Goal: Check status: Verify the current state of an ongoing process or item

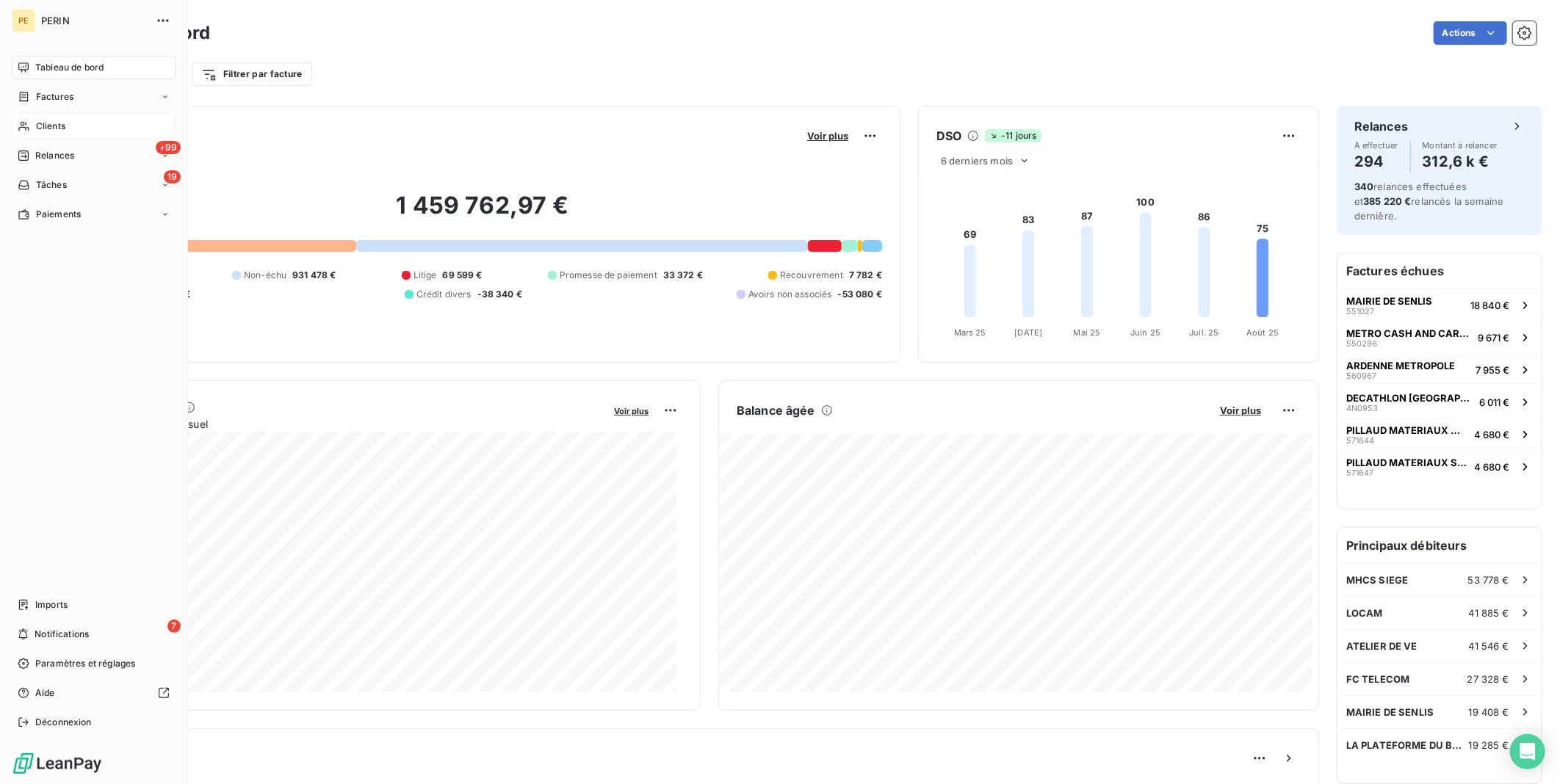
click at [50, 126] on span "Clients" at bounding box center [51, 126] width 30 height 13
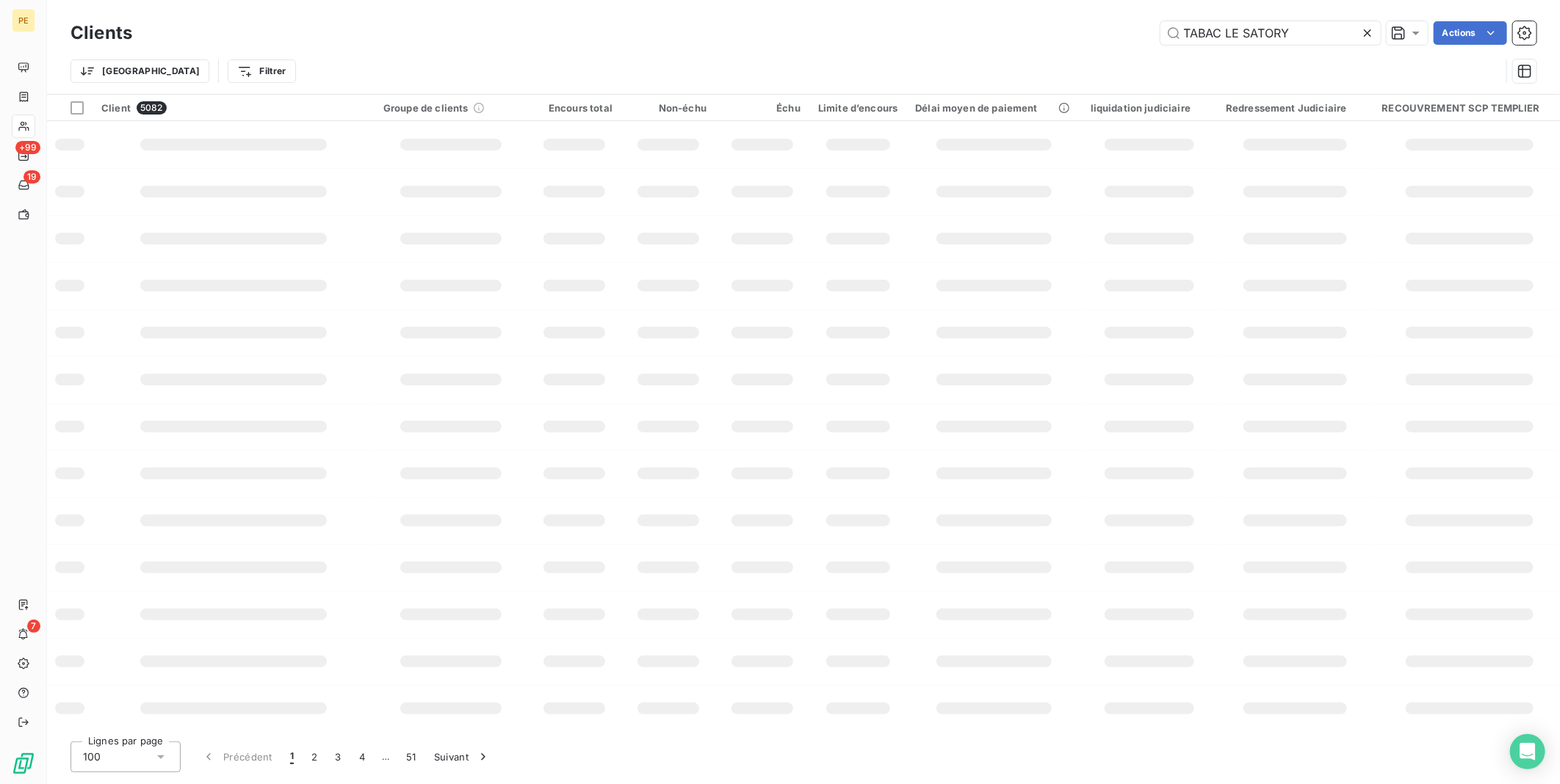
type input "TABAC LE SATORY"
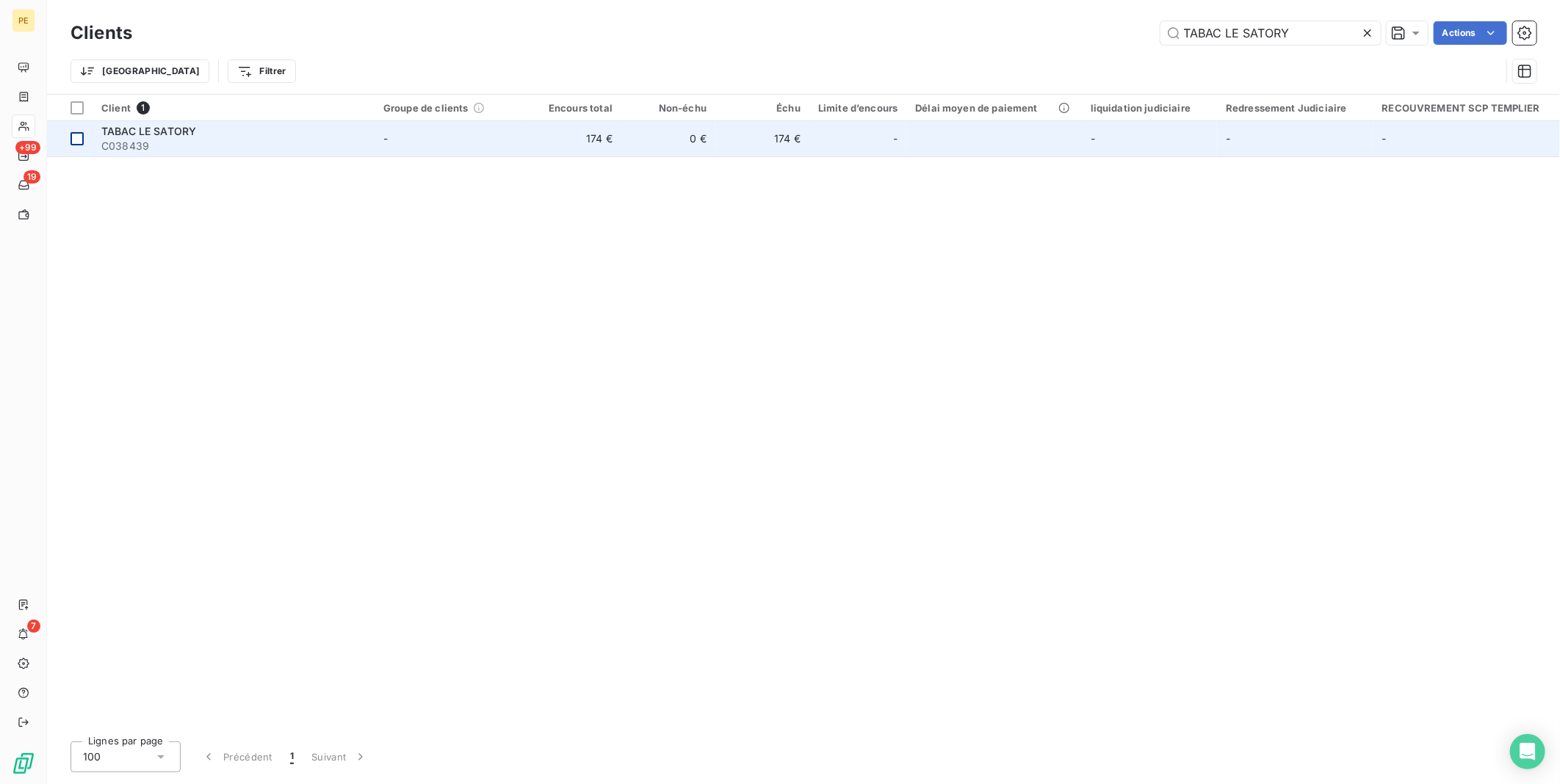
click at [78, 142] on div at bounding box center [77, 139] width 13 height 13
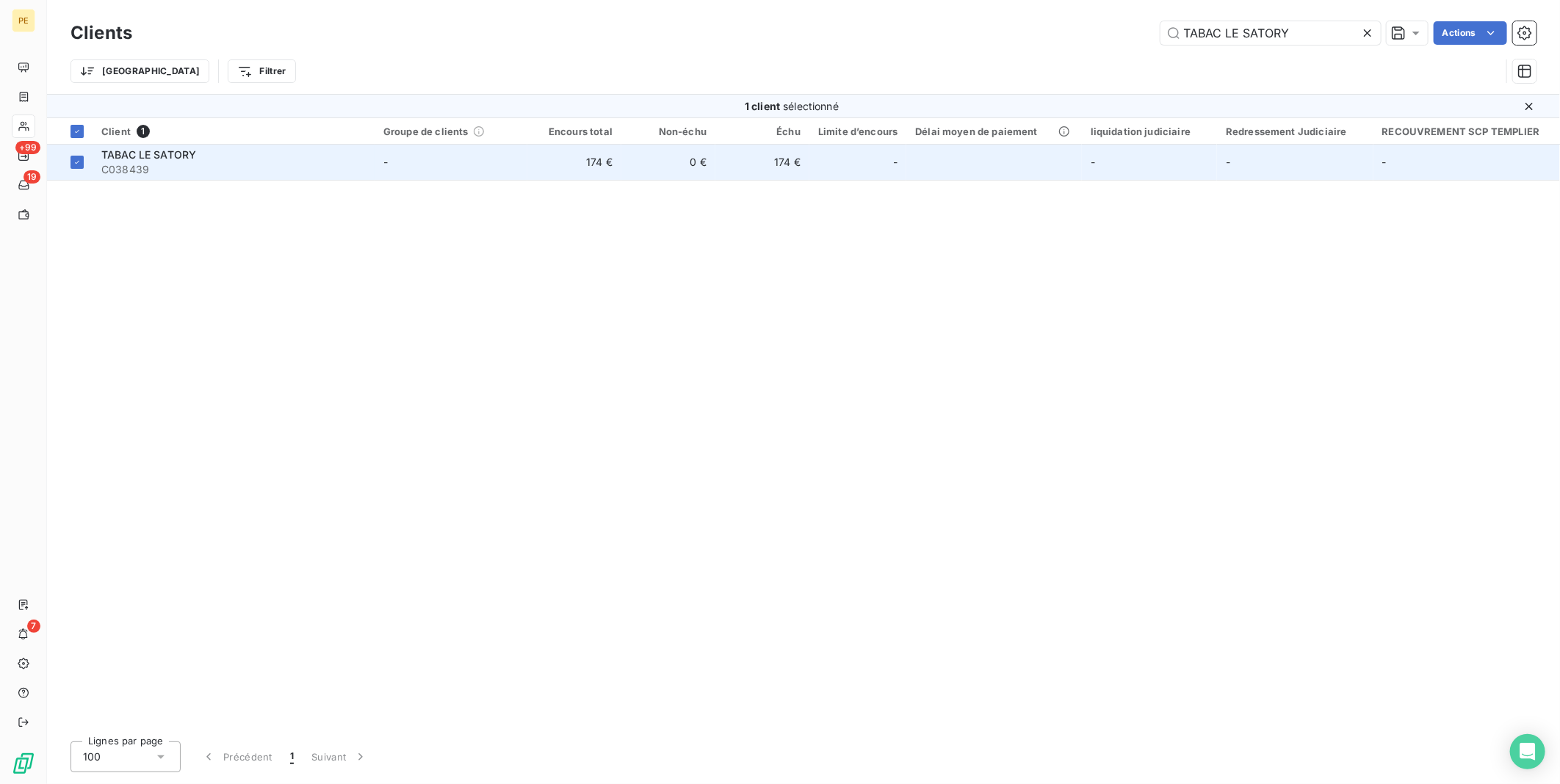
click at [186, 159] on span "TABAC LE SATORY" at bounding box center [148, 154] width 95 height 12
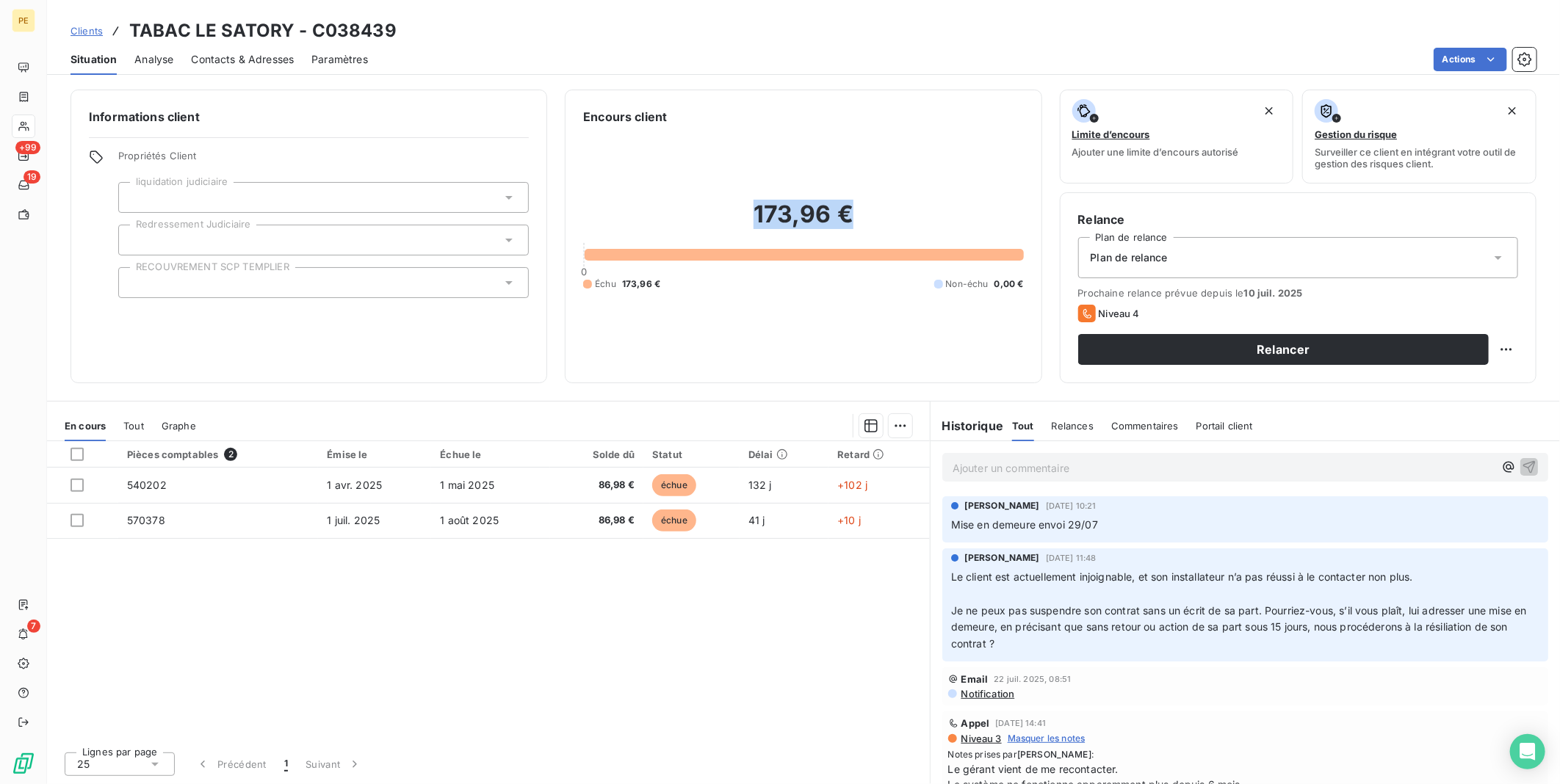
drag, startPoint x: 870, startPoint y: 213, endPoint x: 664, endPoint y: 206, distance: 206.1
click at [664, 206] on h2 "173,96 €" at bounding box center [803, 222] width 440 height 44
copy h2 "173,96 €"
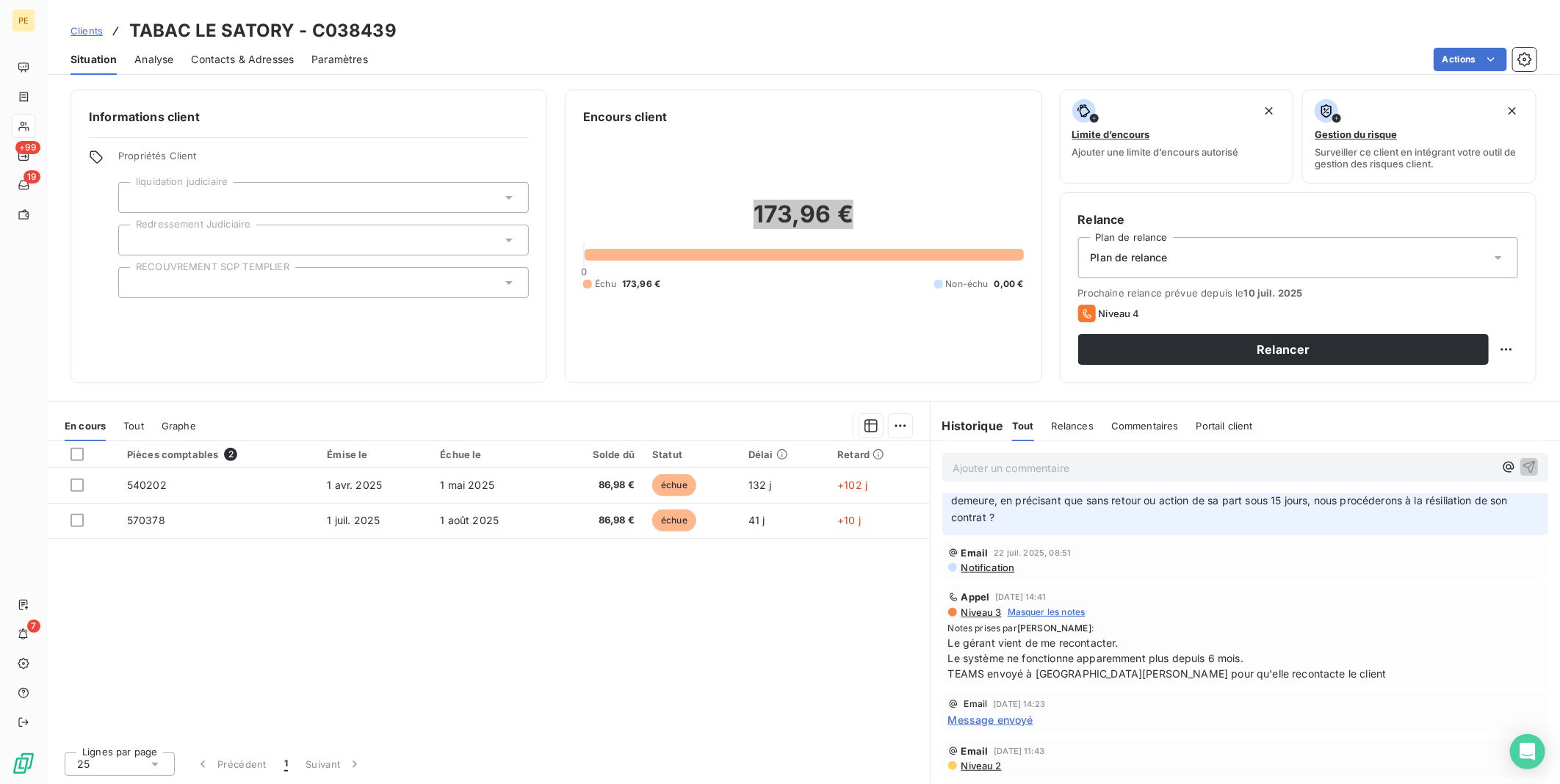
scroll to position [108, 0]
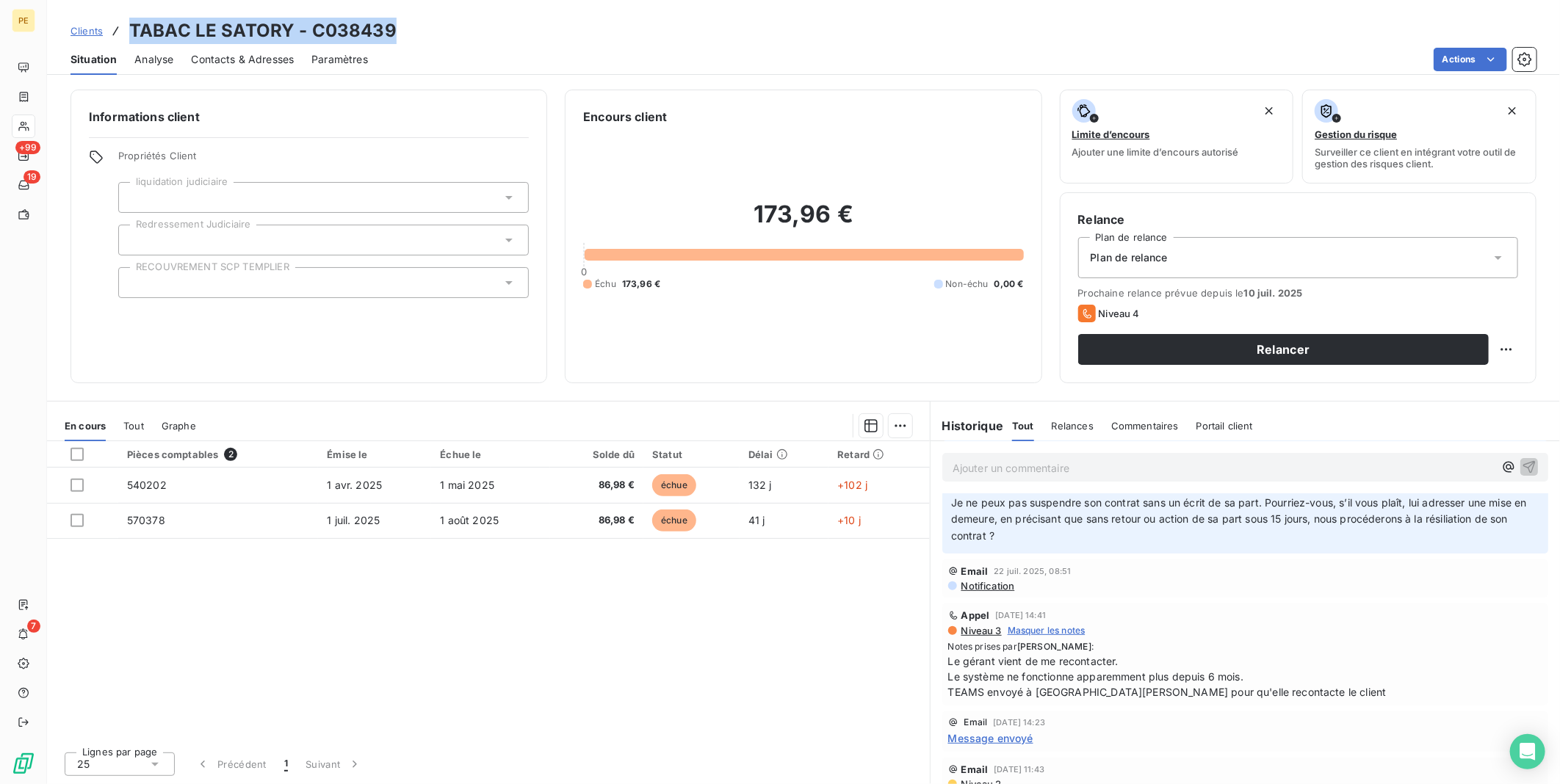
drag, startPoint x: 399, startPoint y: 26, endPoint x: 131, endPoint y: 18, distance: 268.1
click at [131, 18] on div "Clients TABAC LE SATORY - C038439" at bounding box center [803, 30] width 1513 height 26
copy h3 "TABAC LE SATORY - C038439"
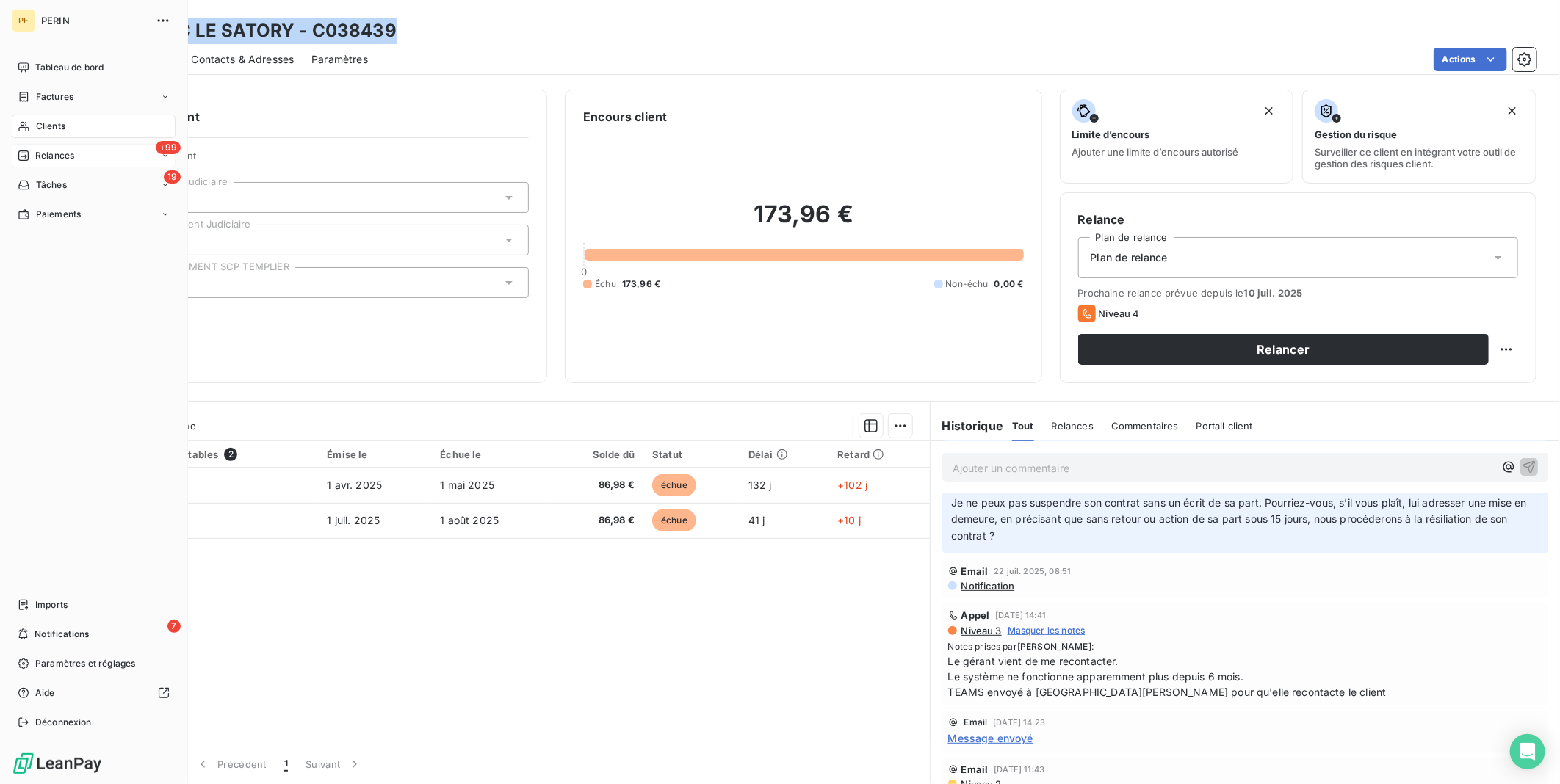
click at [31, 159] on div "Relances" at bounding box center [45, 156] width 57 height 13
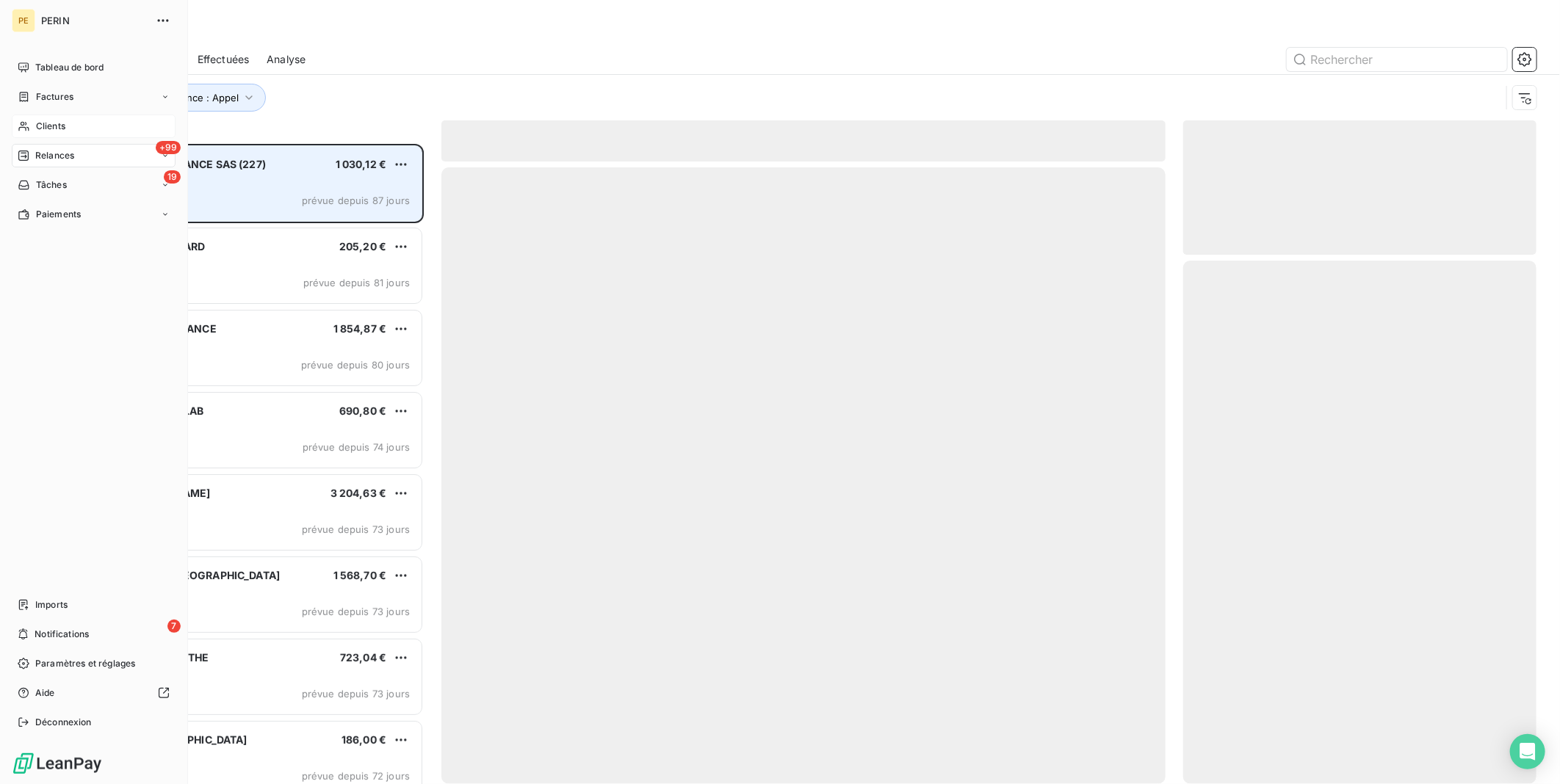
scroll to position [628, 341]
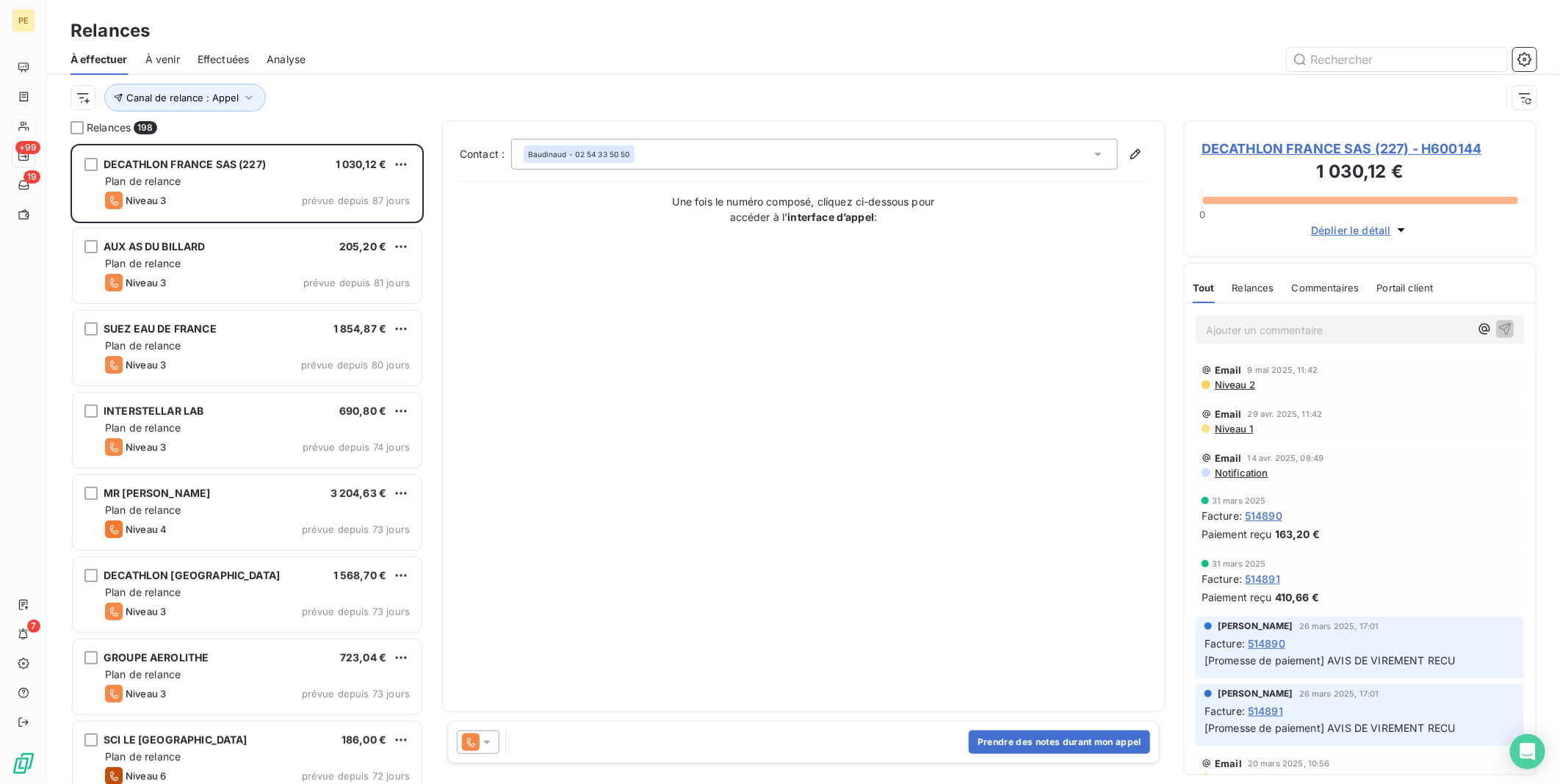
click at [1384, 77] on div "Canal de relance : Appel" at bounding box center [804, 97] width 1466 height 45
click at [1377, 60] on input "text" at bounding box center [1397, 59] width 221 height 24
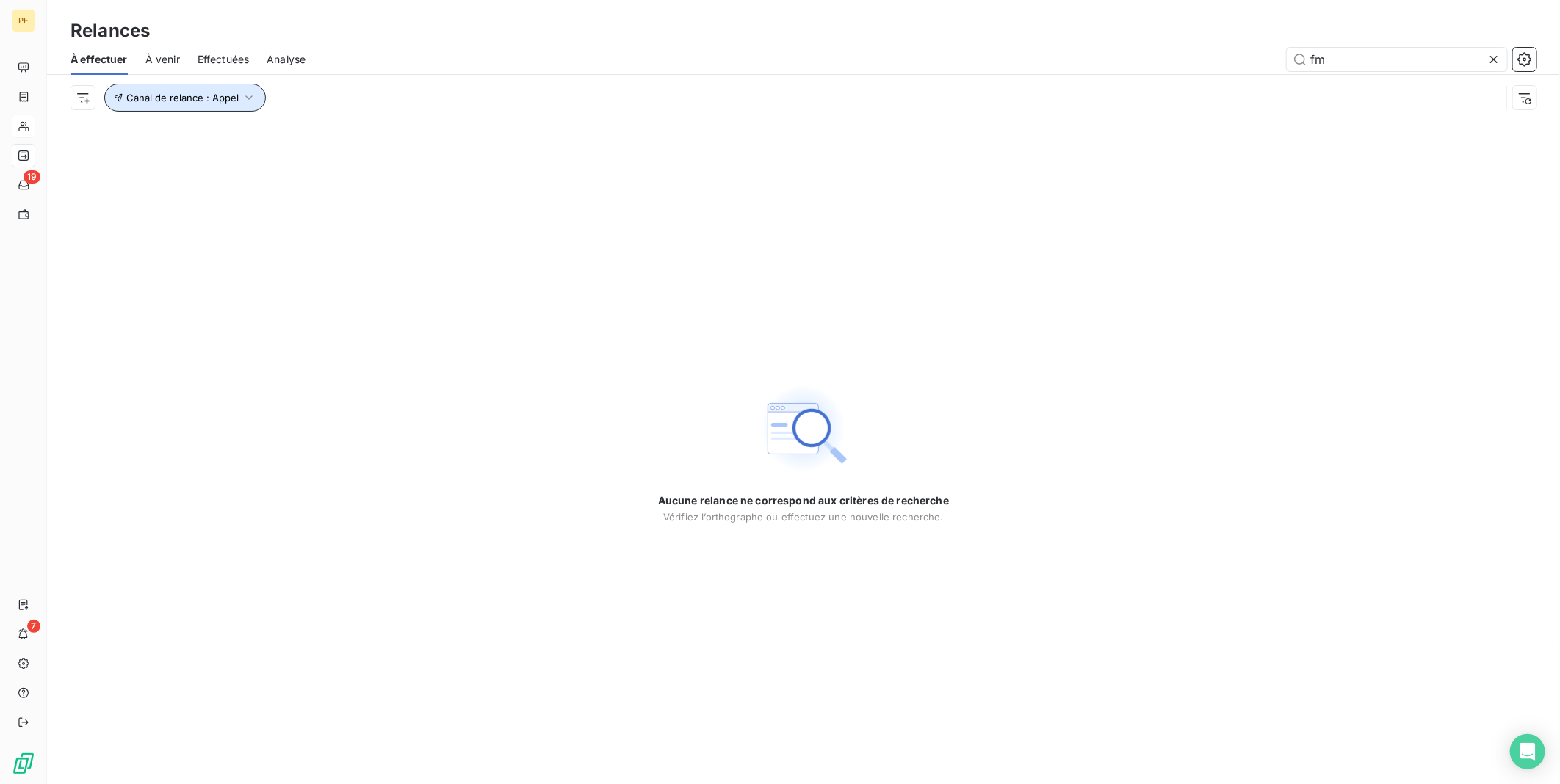
click at [202, 104] on button "Canal de relance : Appel" at bounding box center [185, 98] width 161 height 28
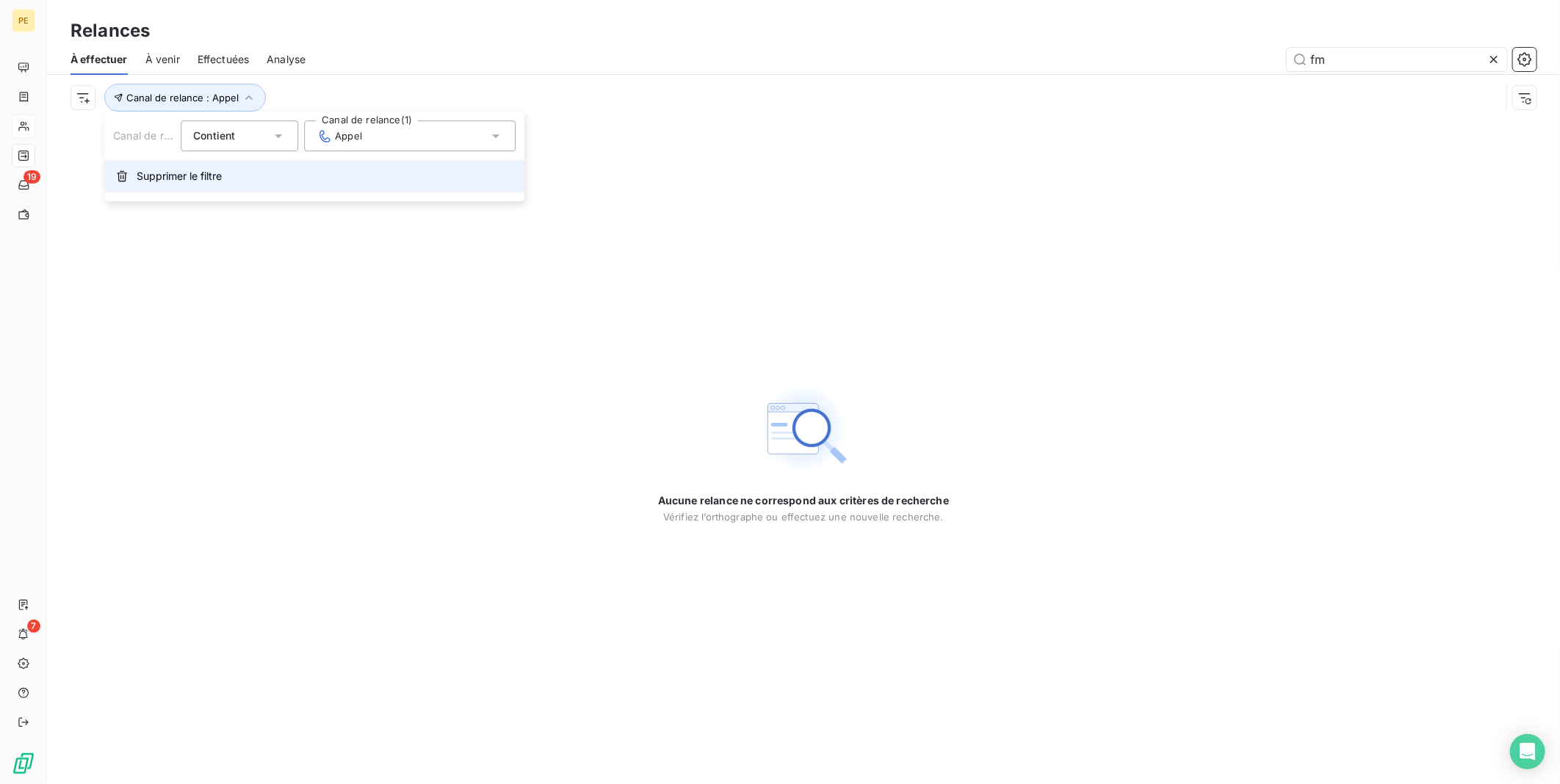
click at [119, 180] on icon "button" at bounding box center [122, 176] width 12 height 12
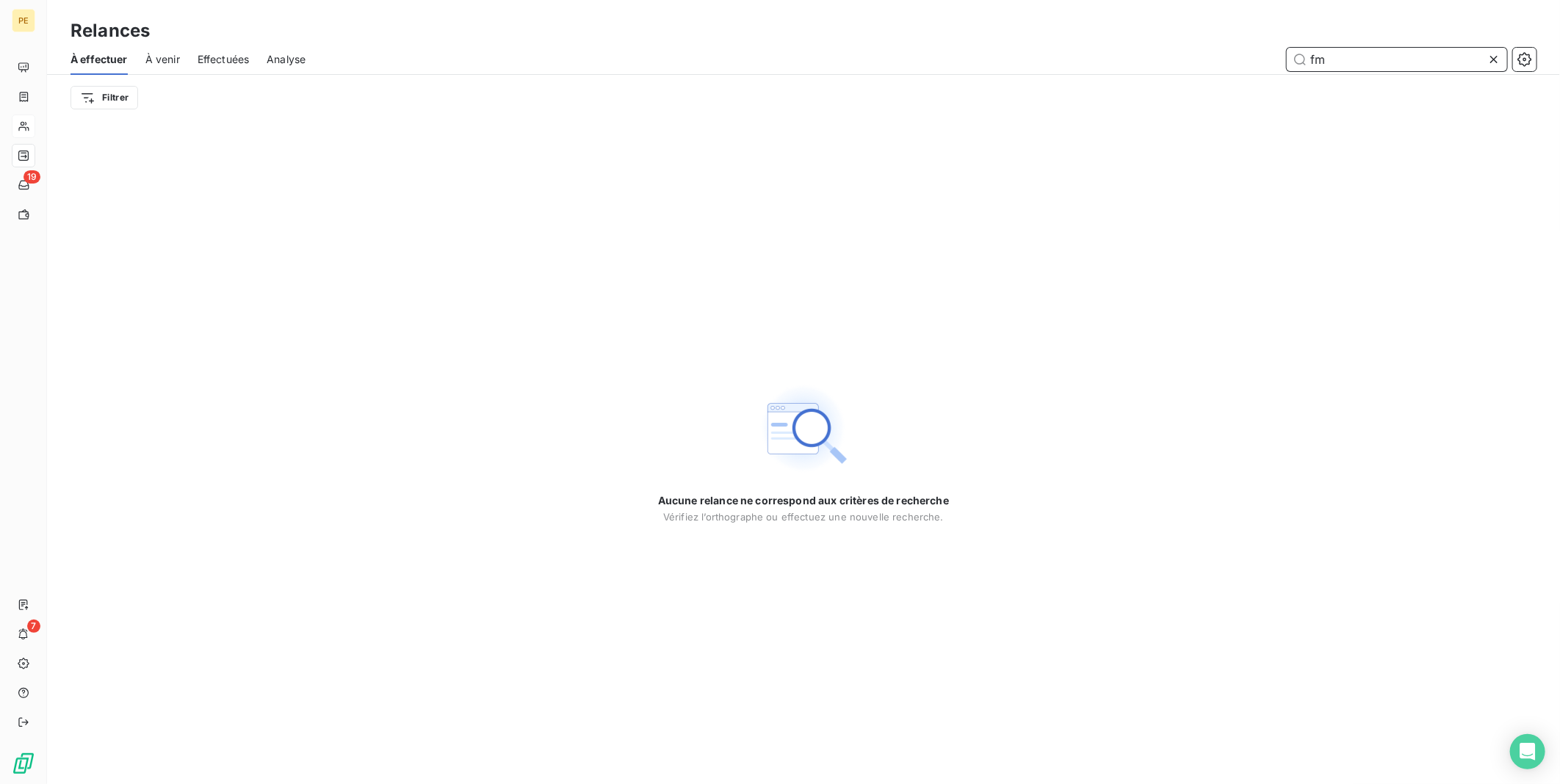
drag, startPoint x: 1339, startPoint y: 63, endPoint x: 1199, endPoint y: 44, distance: 141.3
click at [1199, 44] on div "À effectuer À venir Effectuées Analyse fm" at bounding box center [803, 59] width 1513 height 30
type input "FM [GEOGRAPHIC_DATA]"
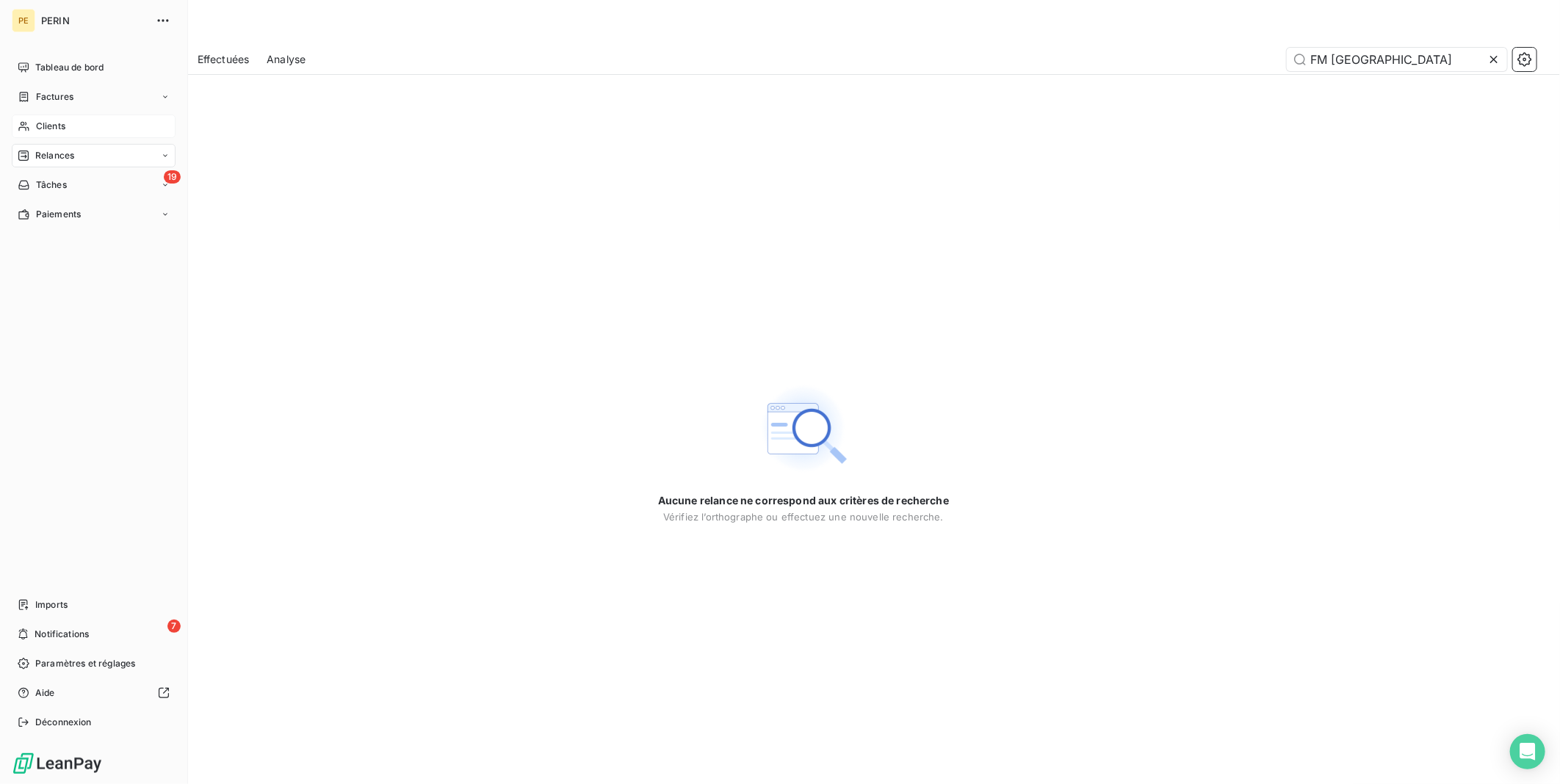
click at [85, 136] on div "Clients" at bounding box center [93, 126] width 164 height 24
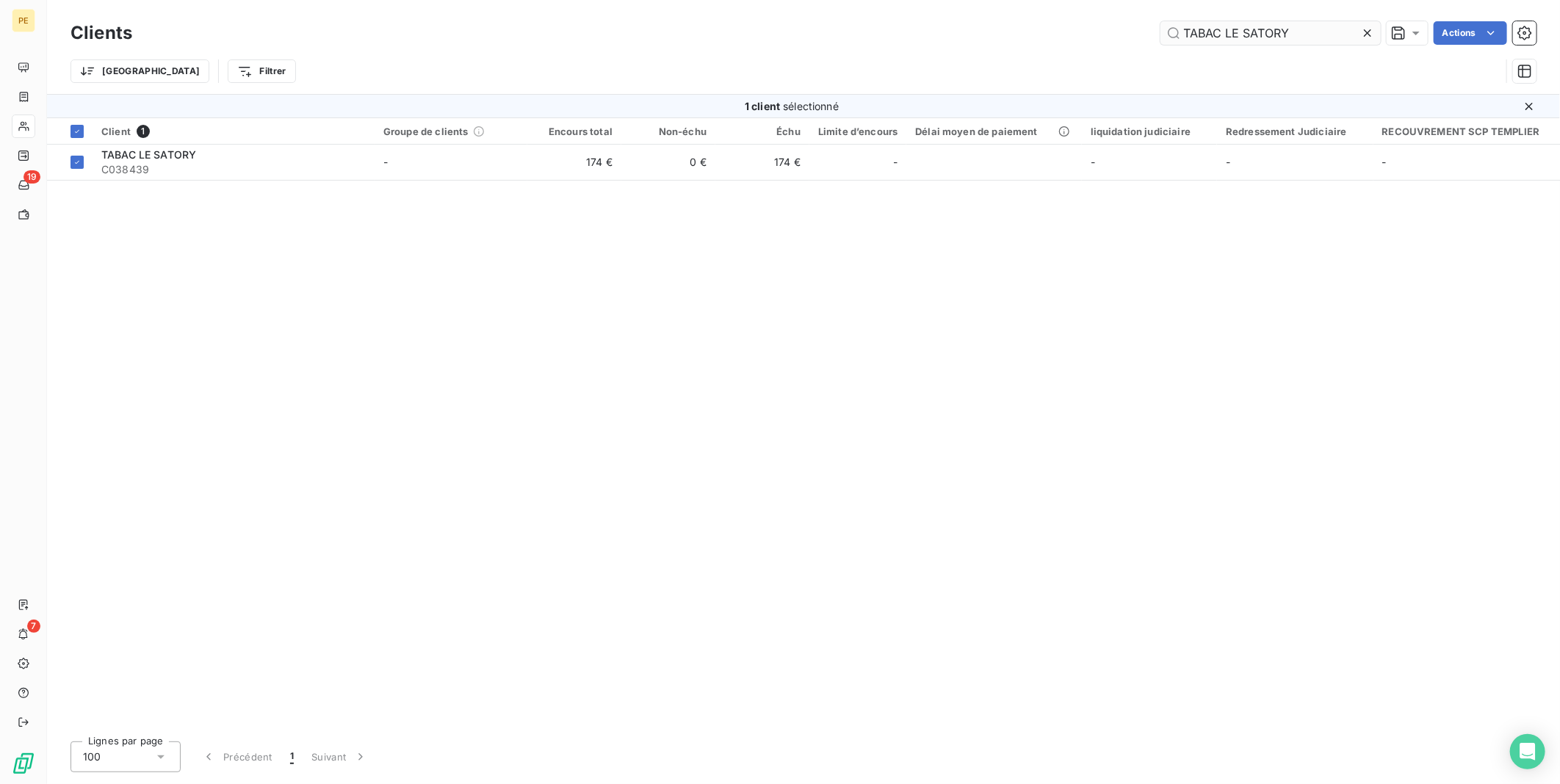
click at [1367, 30] on icon at bounding box center [1367, 33] width 15 height 15
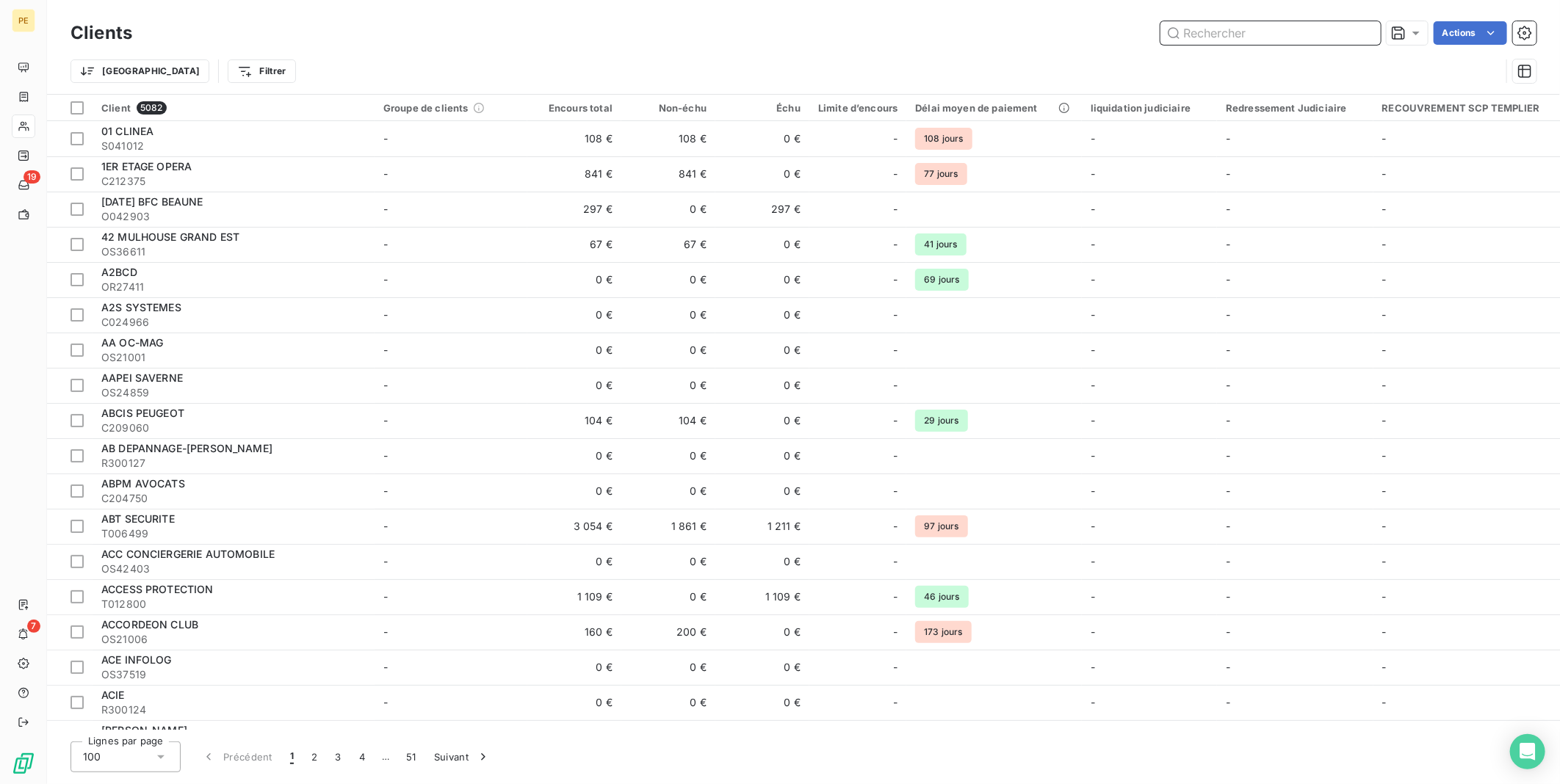
click at [1365, 30] on input "text" at bounding box center [1271, 33] width 221 height 24
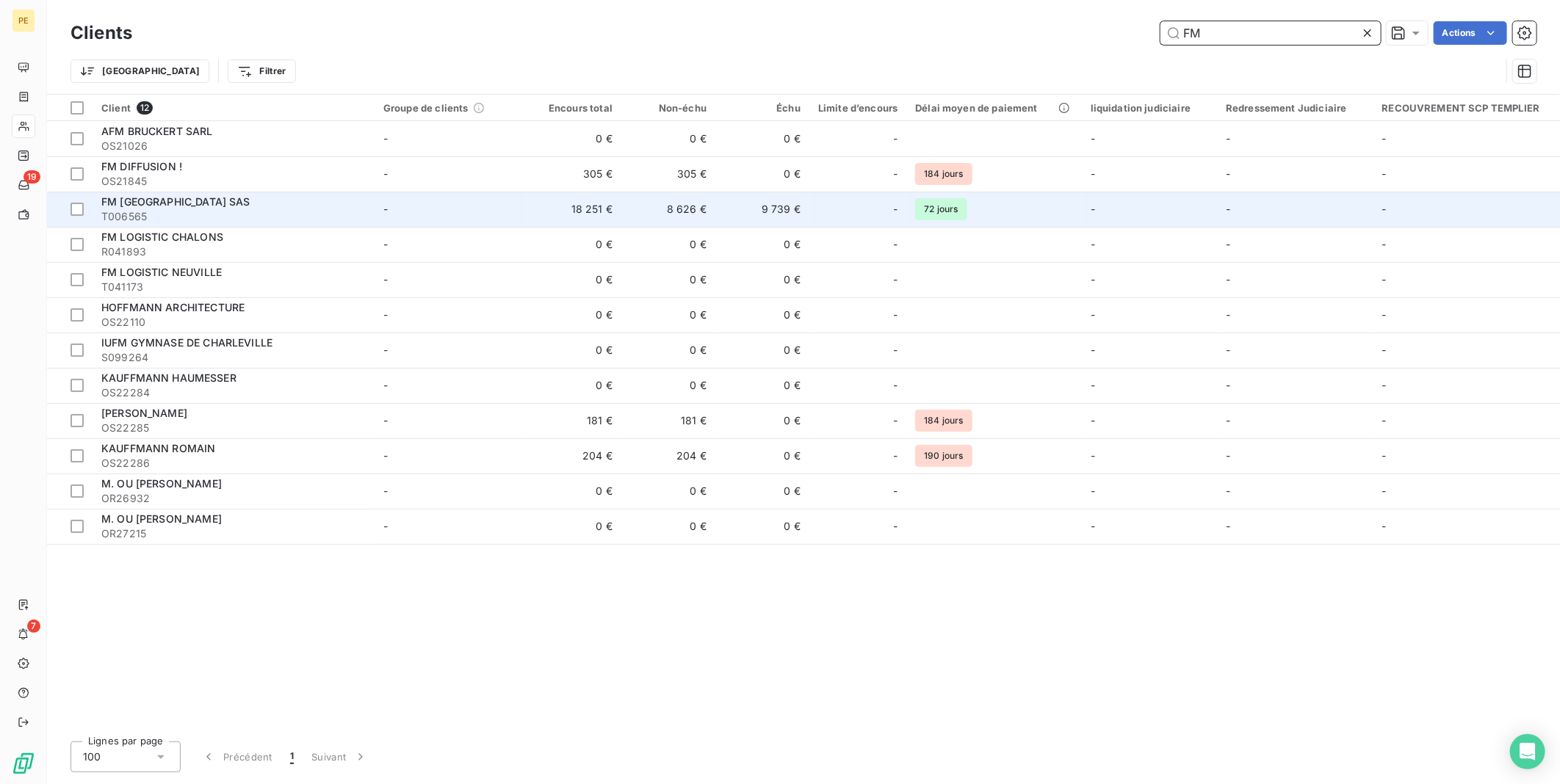
type input "FM"
click at [217, 208] on div "FM [GEOGRAPHIC_DATA] SAS" at bounding box center [233, 202] width 264 height 15
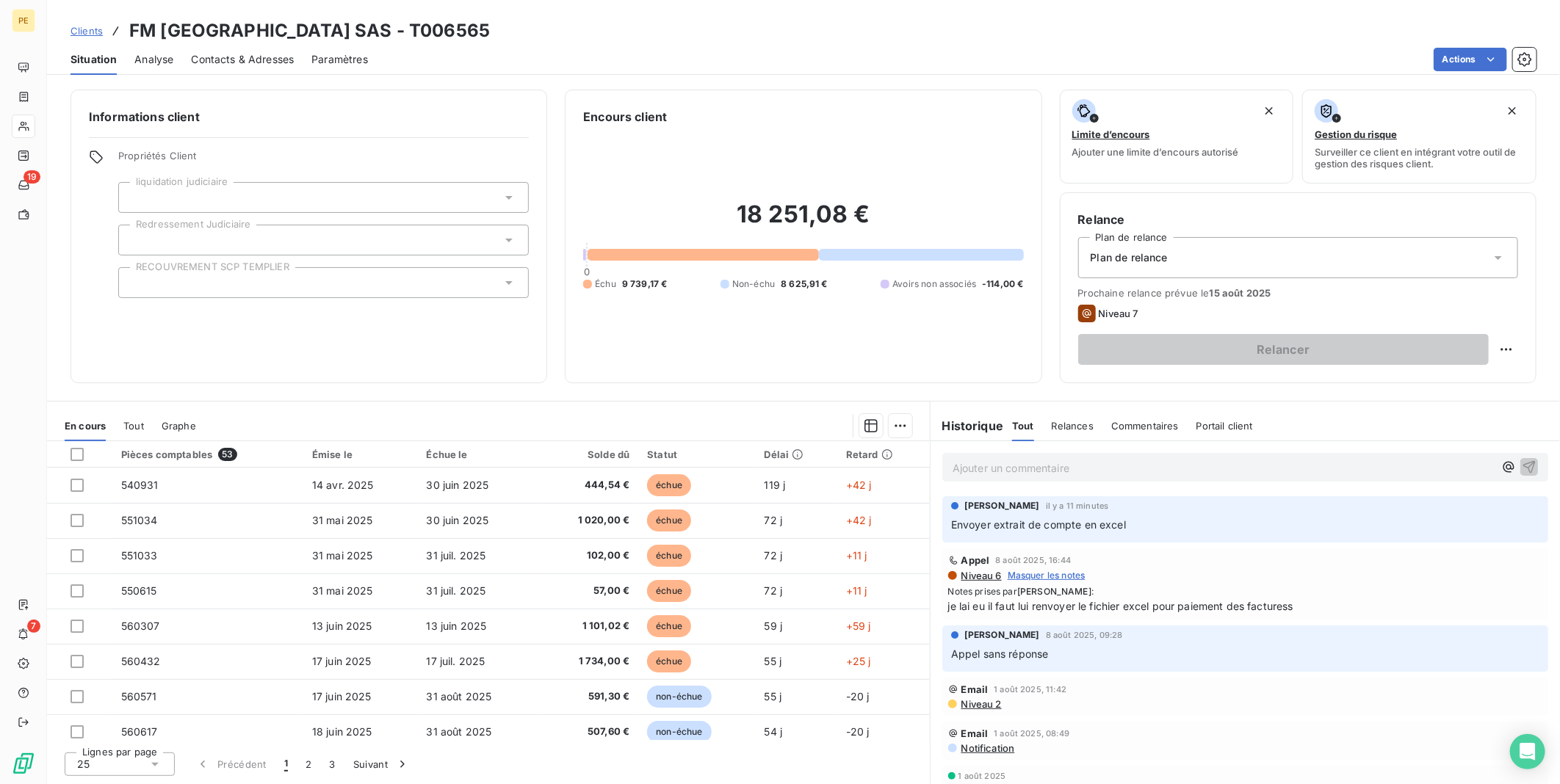
click at [1047, 478] on div "Ajouter un commentaire ﻿" at bounding box center [1245, 467] width 606 height 29
click at [1394, 464] on p "Ajouter un commentaire ﻿" at bounding box center [1223, 468] width 541 height 18
click at [1523, 467] on icon "button" at bounding box center [1529, 466] width 12 height 12
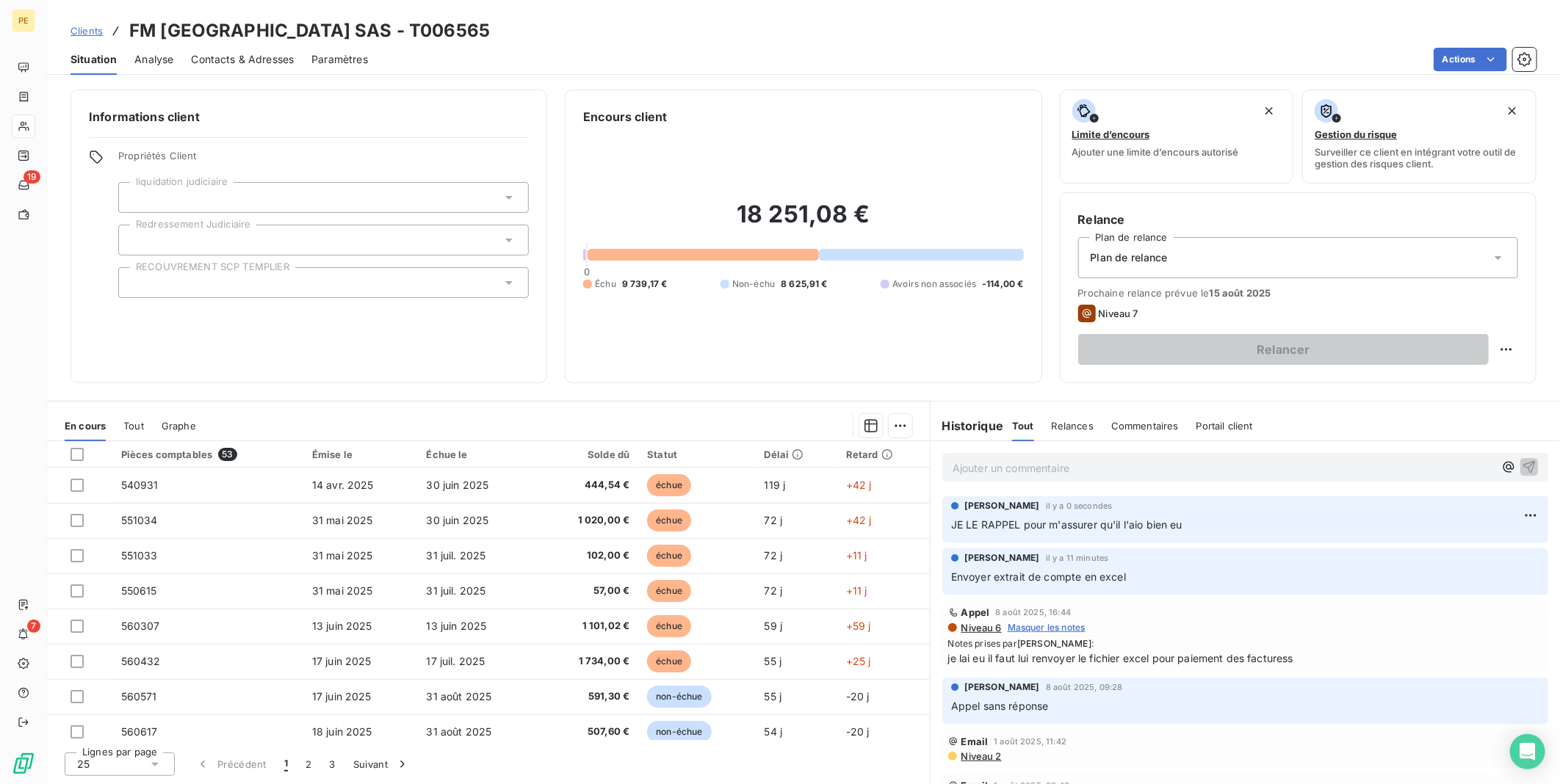
click at [834, 341] on div "18 251,08 € 0 Échu 9 739,17 € Non-échu 8 625,91 € Avoirs non associés -114,00 €" at bounding box center [803, 245] width 440 height 240
click at [833, 320] on div "18 251,08 € 0 Échu 9 739,17 € Non-échu 8 625,91 € Avoirs non associés -114,00 €" at bounding box center [803, 245] width 440 height 240
click at [832, 319] on div "18 251,08 € 0 Échu 9 739,17 € Non-échu 8 625,91 € Avoirs non associés -114,00 €" at bounding box center [803, 245] width 440 height 240
click at [832, 318] on div "18 251,08 € 0 Échu 9 739,17 € Non-échu 8 625,91 € Avoirs non associés -114,00 €" at bounding box center [803, 245] width 440 height 240
drag, startPoint x: 832, startPoint y: 318, endPoint x: 795, endPoint y: 323, distance: 37.3
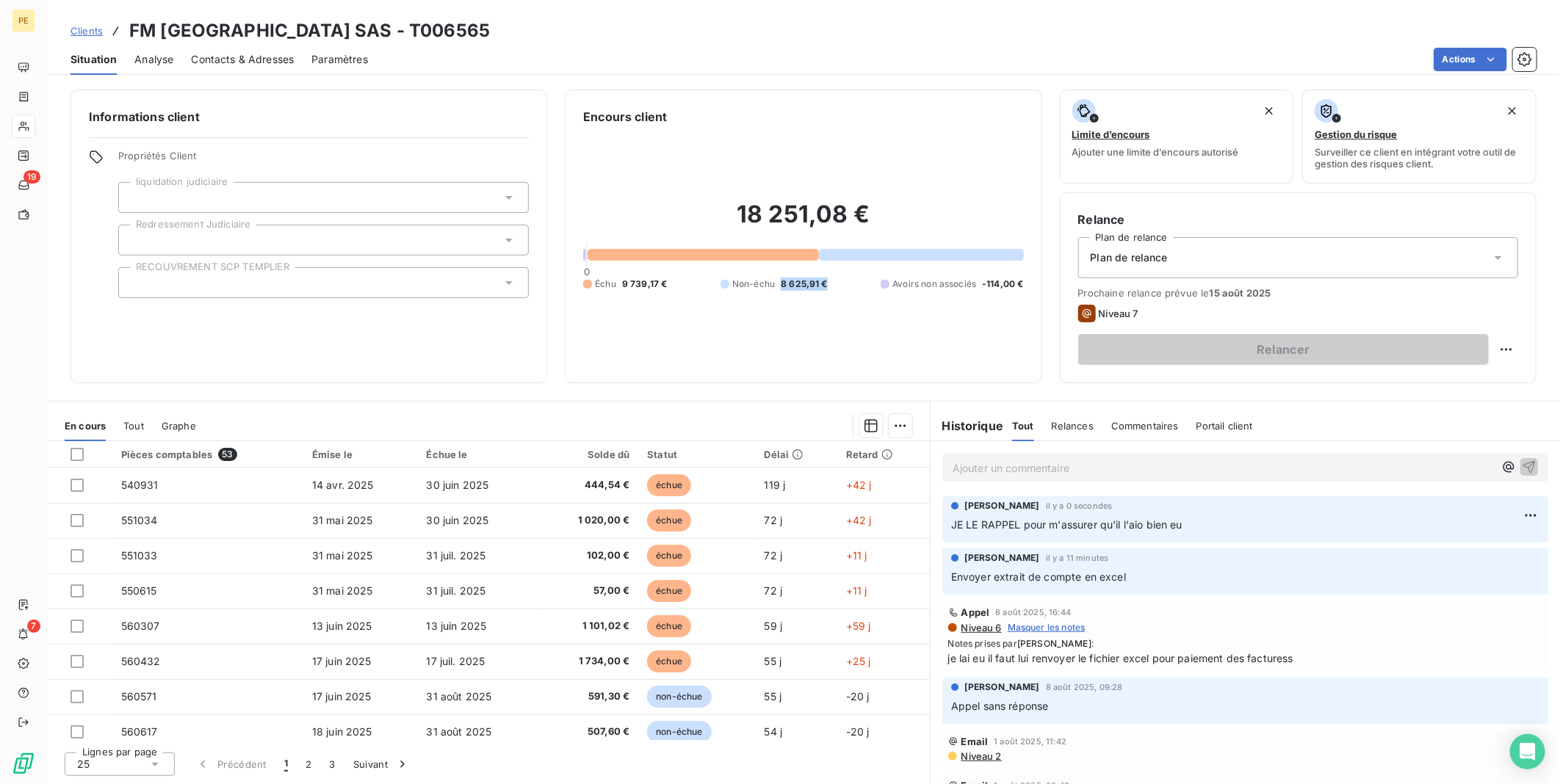
click at [795, 323] on div "18 251,08 € 0 Échu 9 739,17 € Non-échu 8 625,91 € Avoirs non associés -114,00 €" at bounding box center [803, 245] width 440 height 240
click at [797, 243] on h2 "18 251,08 €" at bounding box center [803, 222] width 440 height 44
click at [250, 50] on div "Contacts & Adresses" at bounding box center [242, 59] width 103 height 30
